Goal: Task Accomplishment & Management: Use online tool/utility

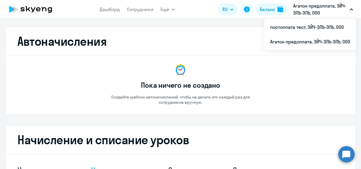
select select "10"
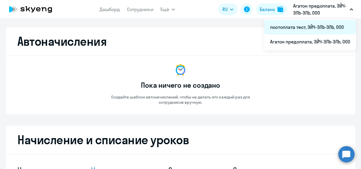
scroll to position [94, 0]
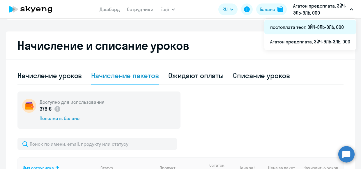
click at [288, 26] on li "постоплата тест, ЭЙЧ-ЭЛЬ-ЭЛЬ, ООО" at bounding box center [311, 27] width 92 height 15
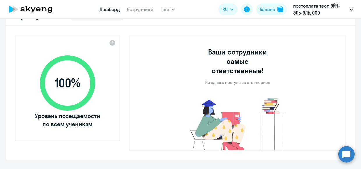
scroll to position [118, 0]
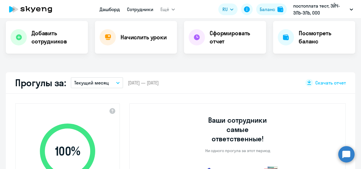
select select "30"
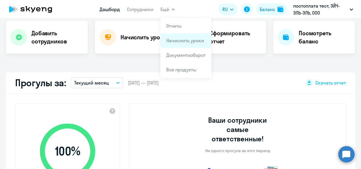
click at [176, 39] on link "Начислить уроки" at bounding box center [185, 41] width 38 height 6
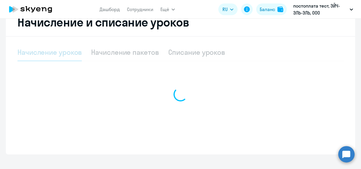
scroll to position [121, 0]
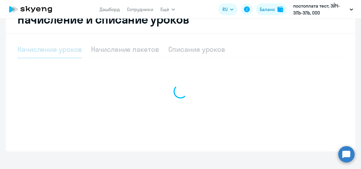
select select "10"
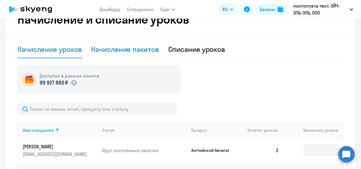
click at [141, 46] on div "Начисление пакетов" at bounding box center [125, 49] width 68 height 9
select select "10"
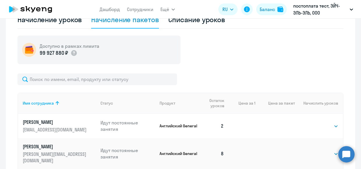
scroll to position [208, 0]
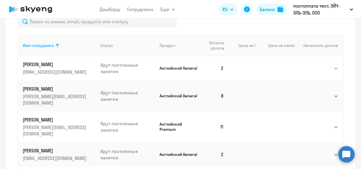
click at [332, 66] on select "Выбрать 4 8 16 32 64 96 128" at bounding box center [327, 68] width 24 height 7
select select "4"
click at [315, 65] on select "Выбрать 4 8 16 32 64 96 128" at bounding box center [327, 68] width 24 height 7
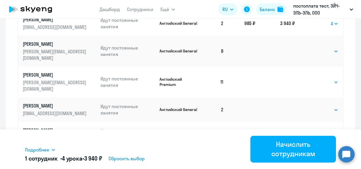
scroll to position [266, 0]
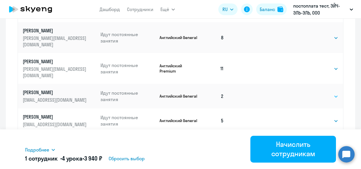
click at [332, 93] on select "Выбрать 4 8 16 32 64 96 128" at bounding box center [327, 96] width 24 height 7
select select "8"
click at [315, 93] on select "Выбрать 4 8 16 32 64 96 128" at bounding box center [327, 96] width 24 height 7
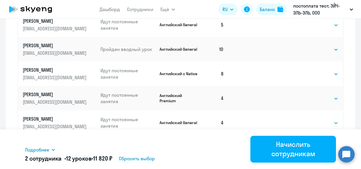
scroll to position [364, 0]
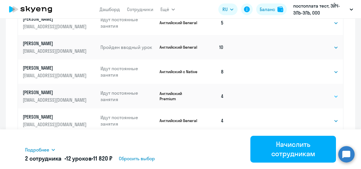
click at [336, 93] on select "Выбрать 4 8 16 32 64 96 128" at bounding box center [327, 96] width 24 height 7
select select "4"
click at [315, 93] on select "Выбрать 4 8 16 32 64 96 128" at bounding box center [327, 96] width 24 height 7
click at [334, 117] on select "Выбрать 4 8 16 32 64 96 128" at bounding box center [327, 120] width 24 height 7
select select "4"
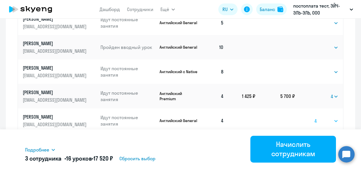
click at [315, 117] on select "Выбрать 4 8 16 32 64 96 128" at bounding box center [327, 120] width 24 height 7
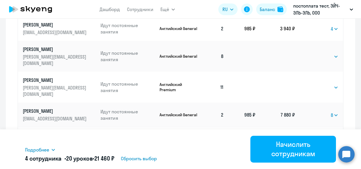
scroll to position [218, 0]
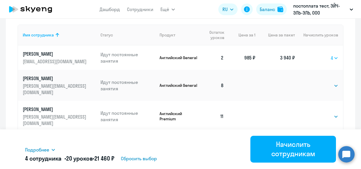
click at [333, 57] on select "Выбрать 4 8 16 32 64 96 128" at bounding box center [335, 57] width 8 height 7
select select "8"
click at [331, 54] on select "Выбрать 4 8 16 32 64 96 128" at bounding box center [335, 57] width 8 height 7
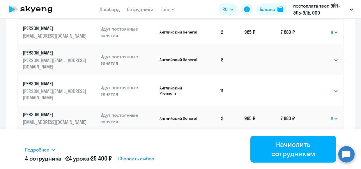
scroll to position [306, 0]
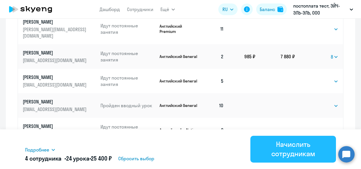
click at [289, 146] on div "Начислить сотрудникам" at bounding box center [293, 149] width 69 height 19
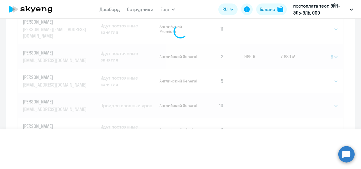
select select
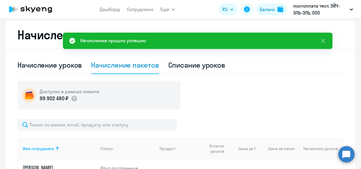
scroll to position [44, 0]
